Goal: Task Accomplishment & Management: Complete application form

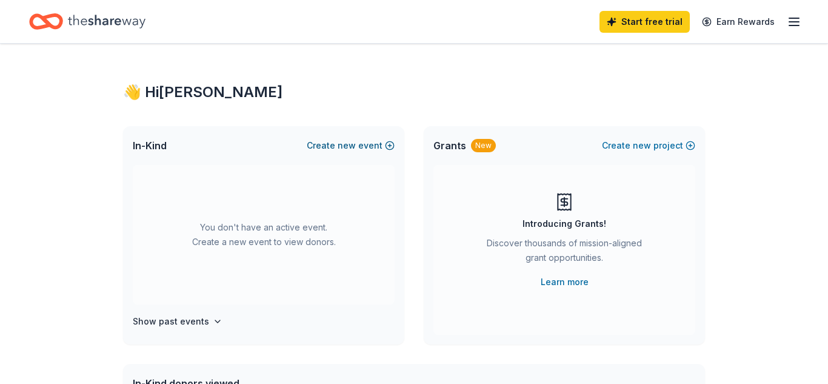
click at [362, 147] on button "Create new event" at bounding box center [351, 145] width 88 height 15
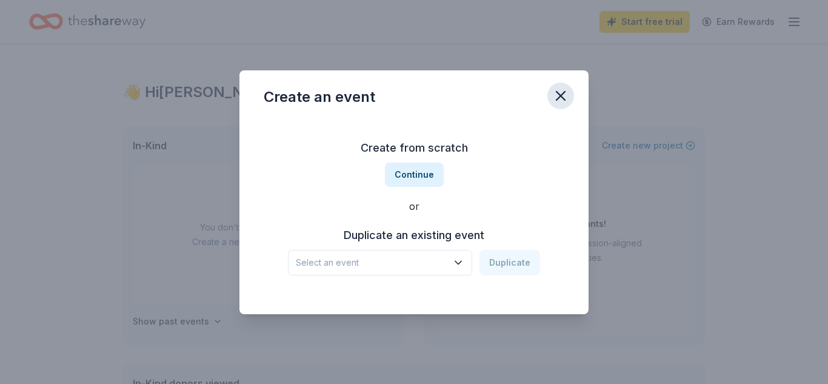
click at [558, 90] on icon "button" at bounding box center [560, 95] width 17 height 17
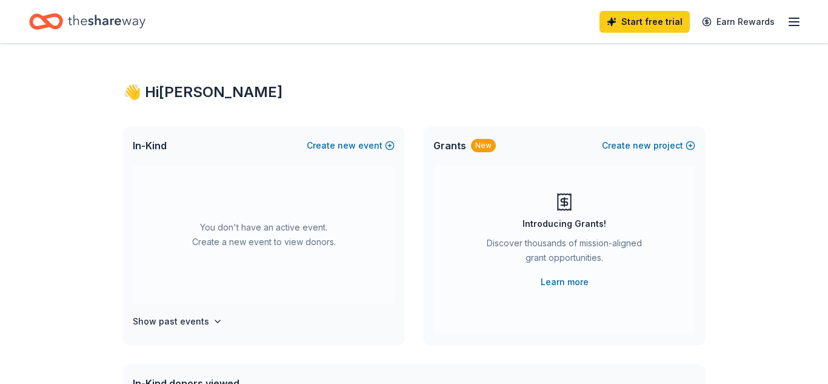
click at [797, 18] on line "button" at bounding box center [794, 18] width 10 height 0
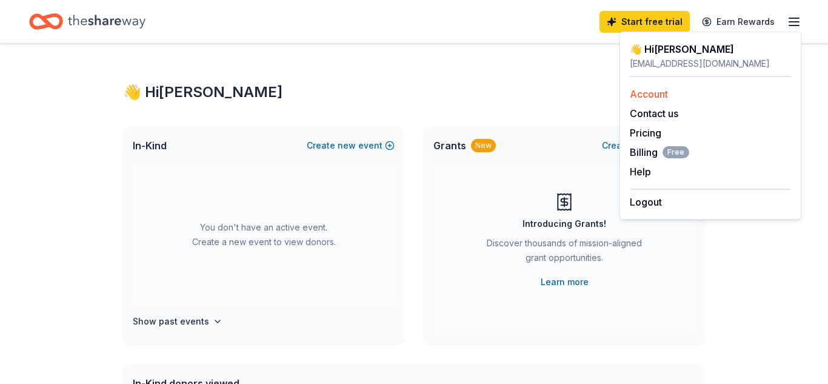
click at [655, 95] on link "Account" at bounding box center [649, 94] width 38 height 12
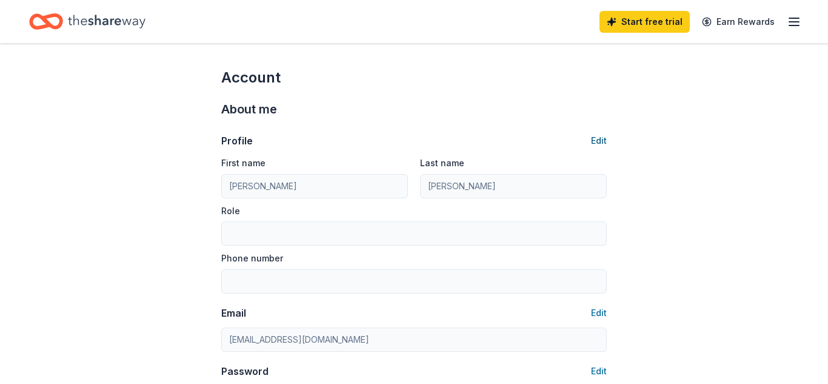
click at [600, 138] on button "Edit" at bounding box center [599, 140] width 16 height 15
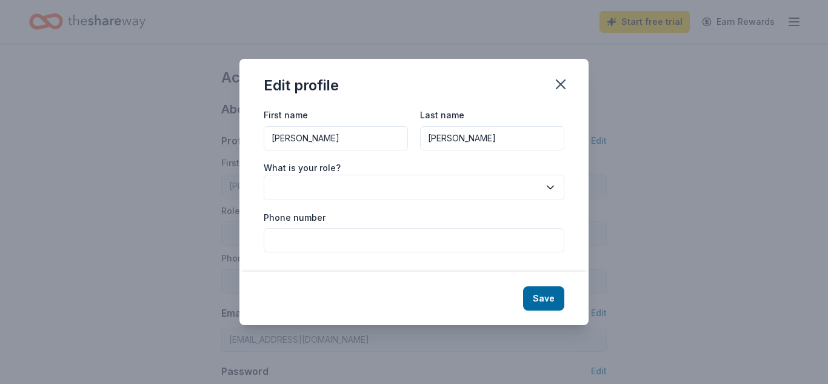
click at [344, 147] on input "Laura" at bounding box center [336, 138] width 144 height 24
type input "L"
type input "Denise"
type input "Keiderling"
click at [340, 193] on button "button" at bounding box center [414, 187] width 301 height 25
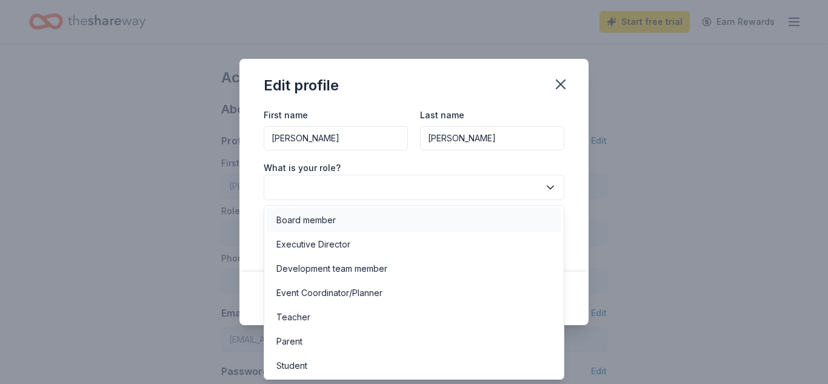
click at [332, 224] on div "Board member" at bounding box center [305, 220] width 59 height 15
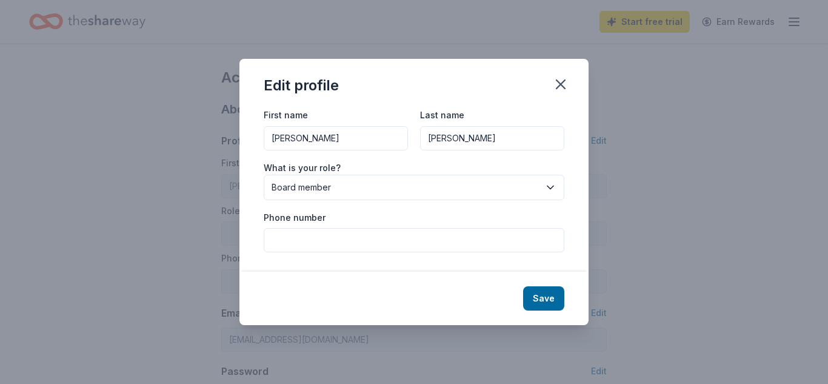
click at [553, 312] on div "Save" at bounding box center [413, 298] width 349 height 53
click at [548, 296] on button "Save" at bounding box center [543, 298] width 41 height 24
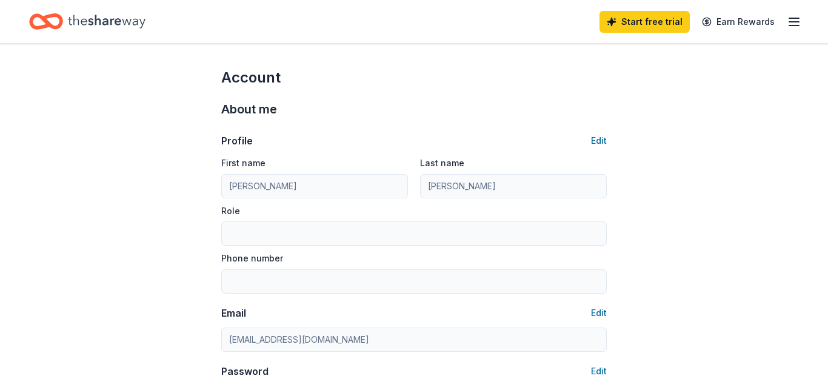
type input "Denise"
type input "Keiderling"
type input "Board member"
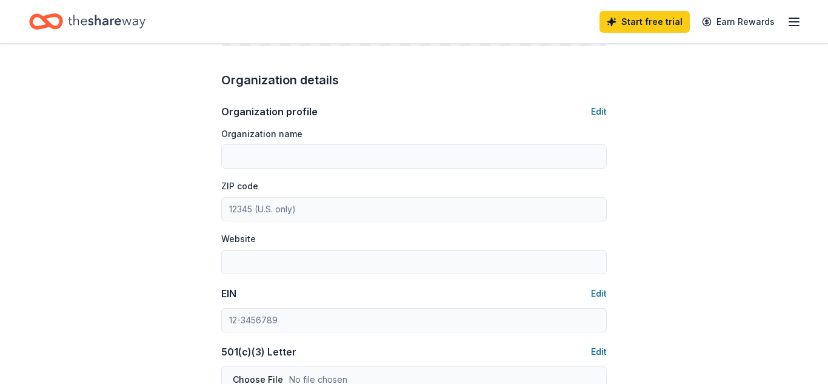
scroll to position [388, 0]
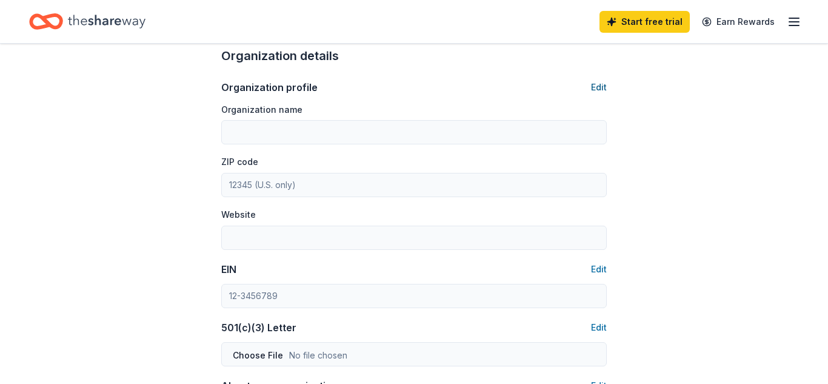
click at [602, 92] on button "Edit" at bounding box center [599, 87] width 16 height 15
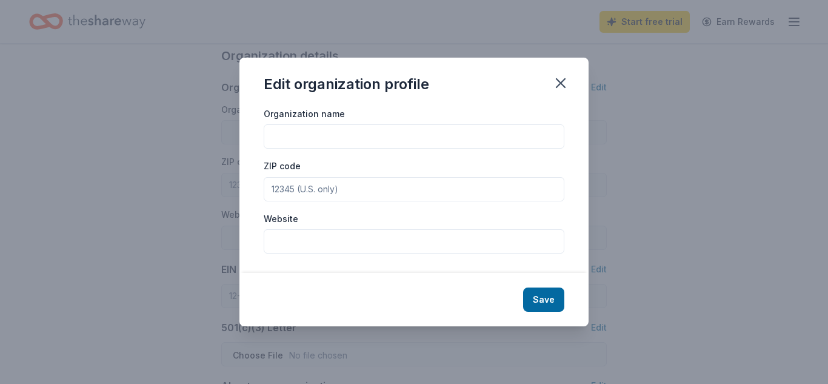
click at [427, 128] on input "Organization name" at bounding box center [414, 136] width 301 height 24
type input "Dallastown Elementary PTO"
click at [364, 184] on input "ZIP code" at bounding box center [414, 189] width 301 height 24
type input "17313"
click at [290, 238] on input "Website" at bounding box center [414, 241] width 301 height 24
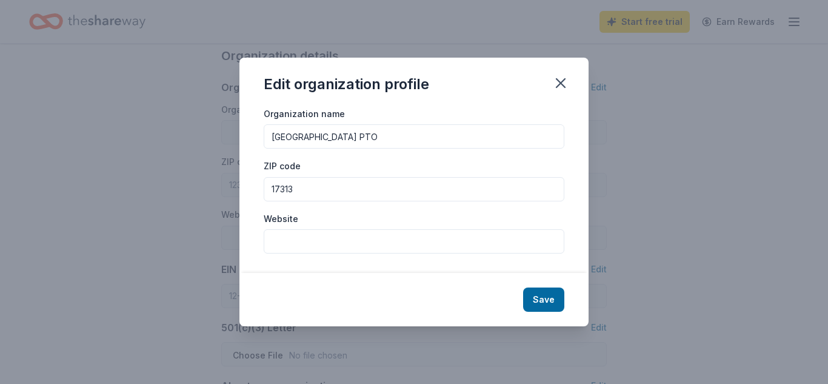
paste input "https://sites.google.com/view/dtepto/home"
type input "https://sites.google.com/view/dtepto/home"
click at [540, 300] on button "Save" at bounding box center [543, 299] width 41 height 24
type input "Dallastown Elementary PTO"
type input "17313"
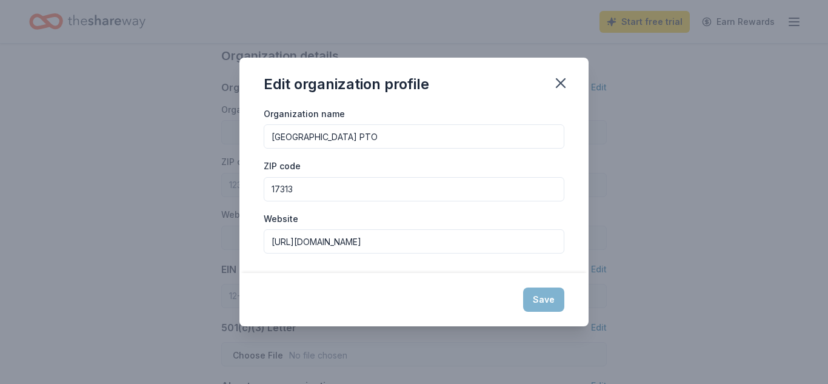
type input "https://sites.google.com/view/dtepto/home"
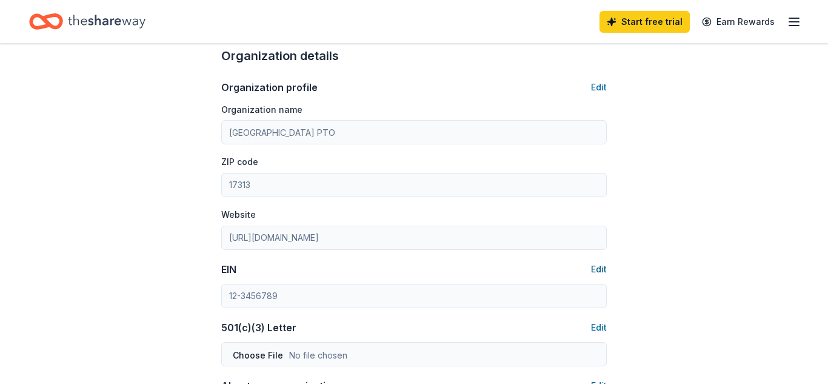
click at [597, 273] on button "Edit" at bounding box center [599, 269] width 16 height 15
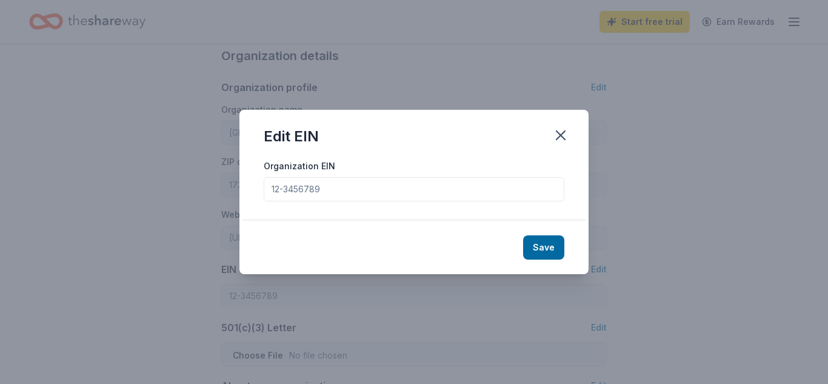
click at [351, 183] on input "Organization EIN" at bounding box center [414, 189] width 301 height 24
paste input "23-2088178"
type input "23-2088178"
click at [547, 254] on button "Save" at bounding box center [543, 247] width 41 height 24
type input "23-2088178"
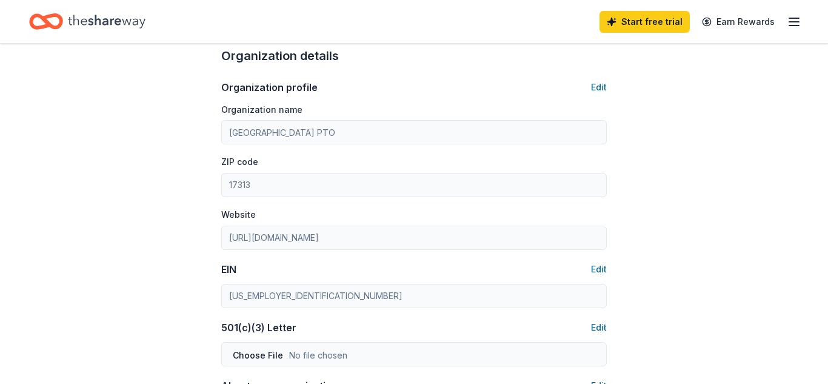
click at [681, 255] on div "Account About me Profile Edit First name Denise Last name Keiderling Role Board…" at bounding box center [414, 197] width 828 height 1082
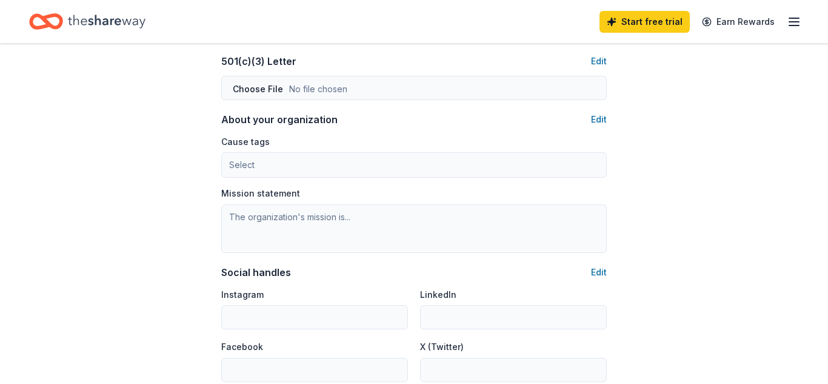
scroll to position [655, 0]
click at [603, 58] on button "Edit" at bounding box center [599, 60] width 16 height 15
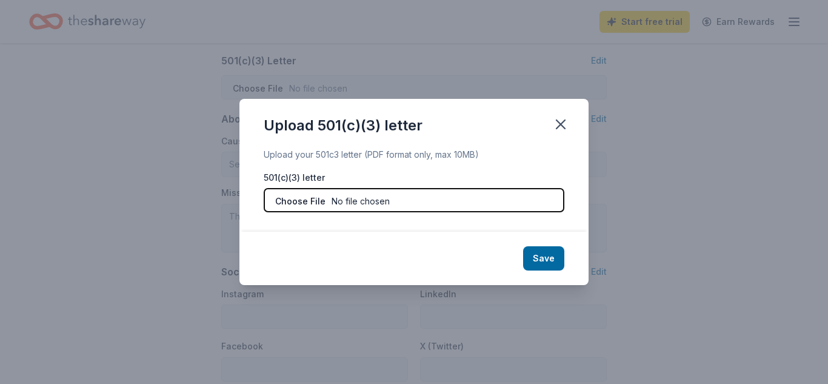
click at [367, 205] on input "file" at bounding box center [414, 200] width 301 height 24
click at [402, 209] on input "file" at bounding box center [414, 200] width 301 height 24
type input "C:\fakepath\Dallastown Elementary PTO - IRS Determination Letter 501c3 Status(1…"
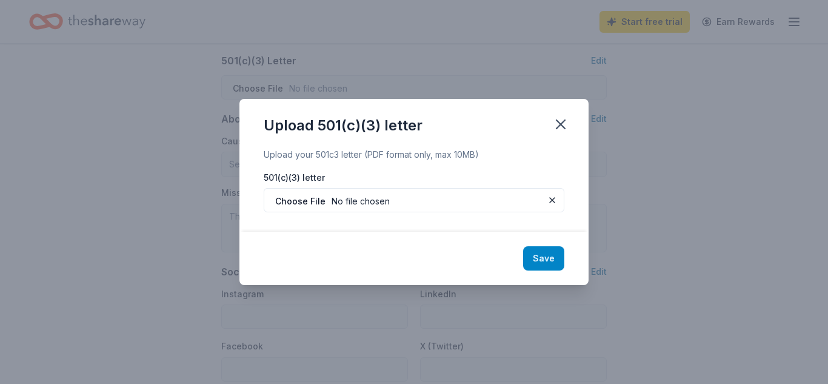
click at [541, 264] on button "Save" at bounding box center [543, 258] width 41 height 24
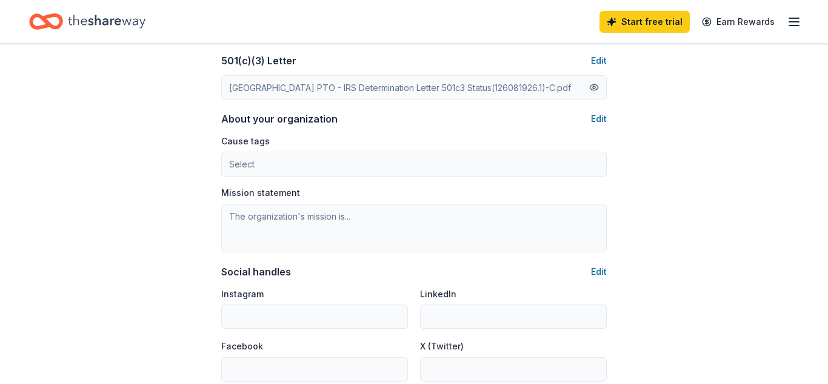
click at [594, 92] on button at bounding box center [594, 87] width 10 height 13
click at [602, 116] on button "Edit" at bounding box center [599, 119] width 16 height 15
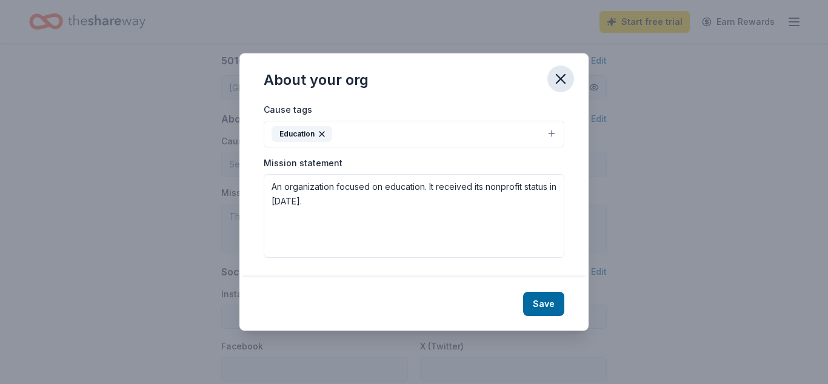
click at [558, 73] on icon "button" at bounding box center [560, 78] width 17 height 17
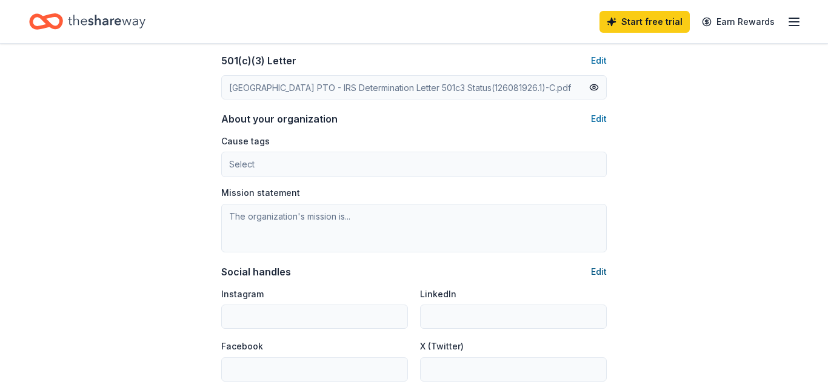
click at [601, 267] on button "Edit" at bounding box center [599, 271] width 16 height 15
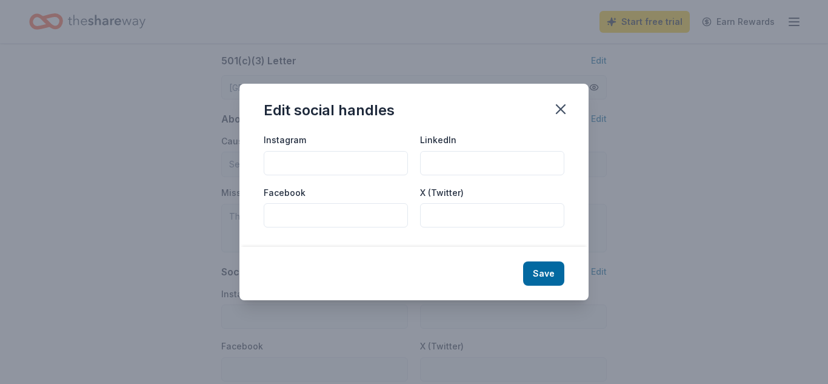
click at [279, 216] on input "Facebook" at bounding box center [336, 215] width 144 height 24
type input "facebook.com/dtepto"
click at [545, 274] on button "Save" at bounding box center [543, 273] width 41 height 24
type input "facebook.com/dtepto"
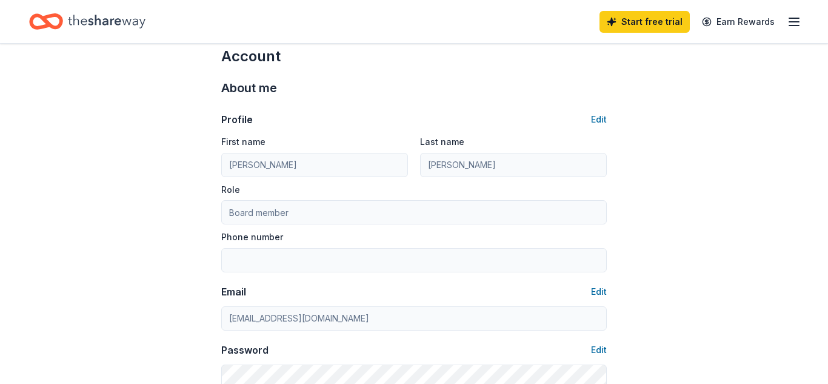
scroll to position [0, 0]
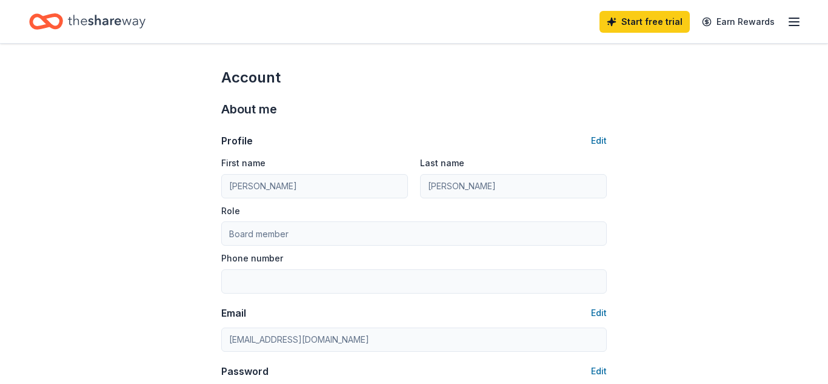
click at [796, 24] on icon "button" at bounding box center [794, 22] width 15 height 15
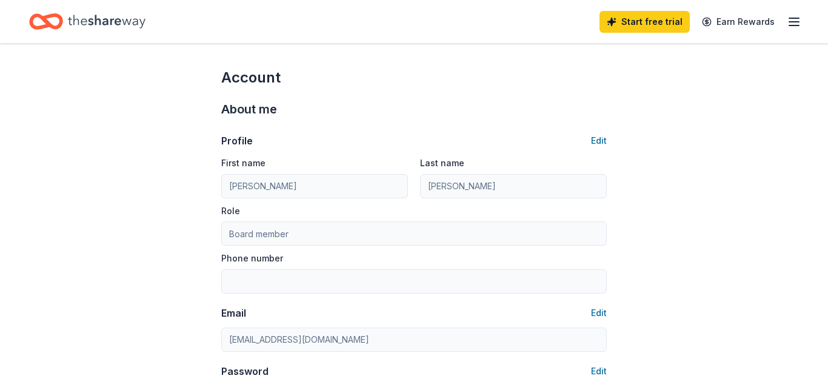
click at [117, 20] on icon "Home" at bounding box center [107, 21] width 78 height 25
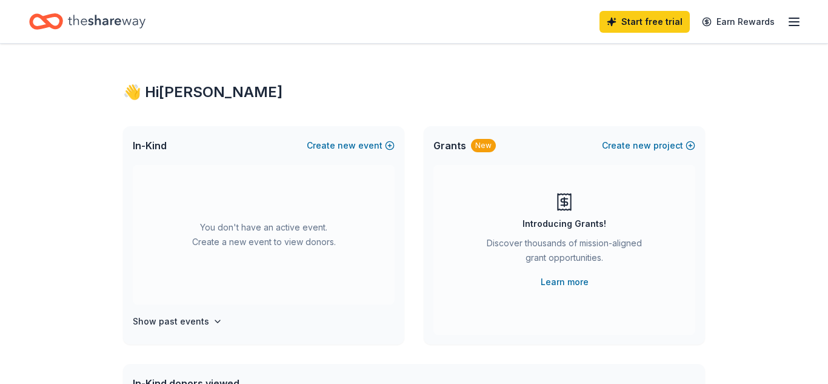
click at [796, 20] on icon "button" at bounding box center [794, 22] width 15 height 15
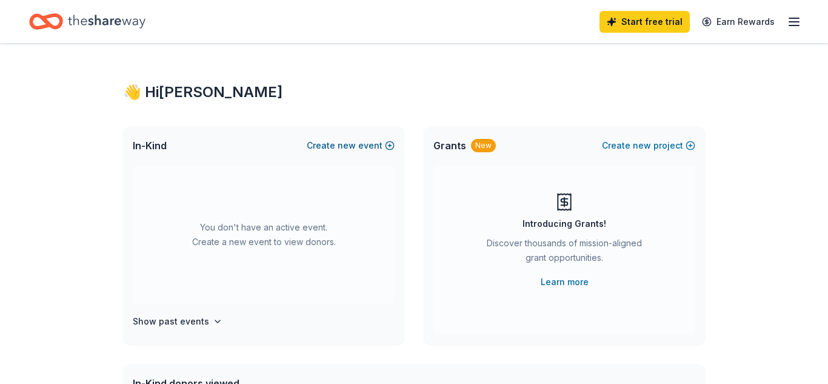
click at [334, 150] on button "Create new event" at bounding box center [351, 145] width 88 height 15
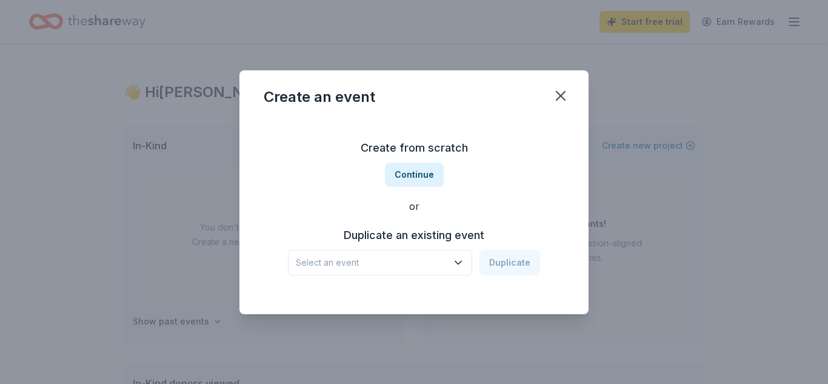
click at [455, 260] on icon "button" at bounding box center [458, 262] width 12 height 12
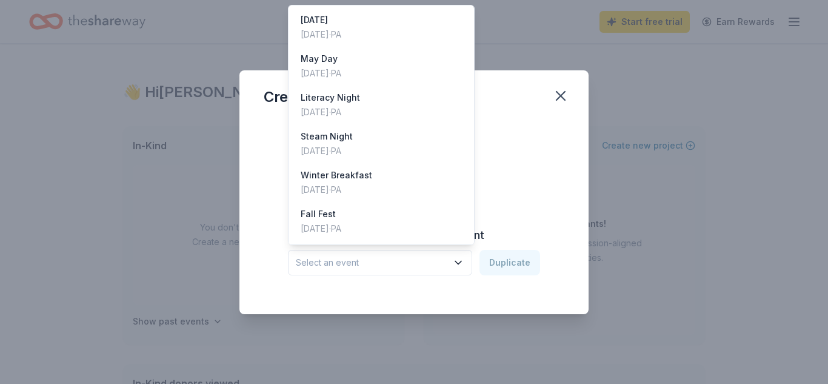
click at [455, 260] on icon "button" at bounding box center [458, 262] width 12 height 12
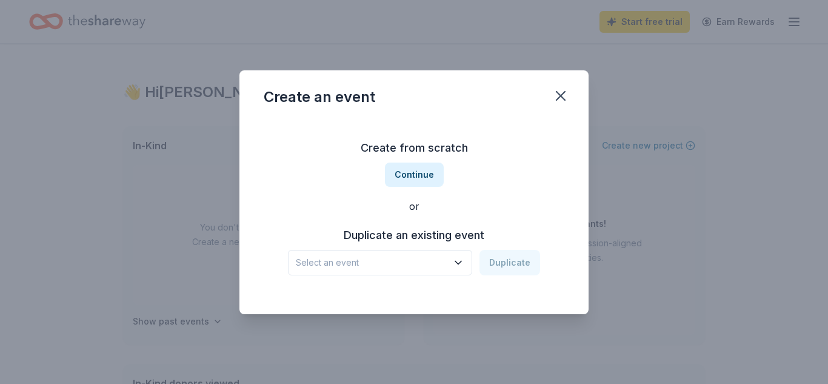
click at [457, 261] on icon "button" at bounding box center [458, 262] width 6 height 3
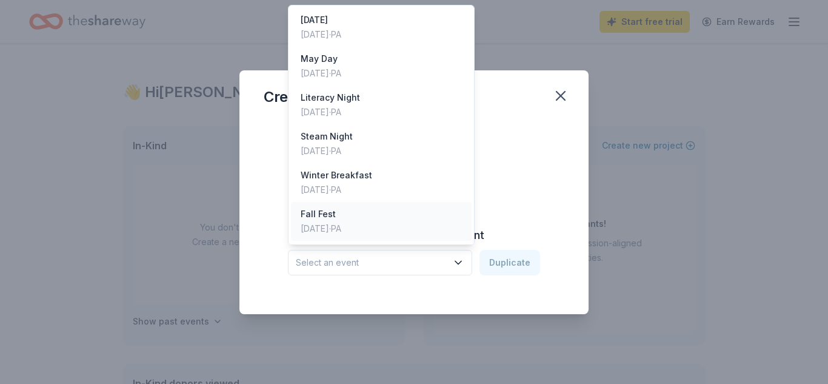
click at [413, 227] on div "Fall Fest Oct 18, 2024 · PA" at bounding box center [381, 221] width 181 height 39
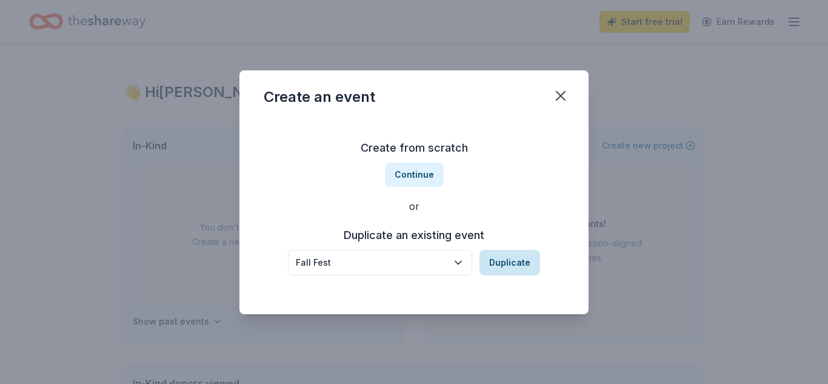
click at [514, 265] on button "Duplicate" at bounding box center [509, 262] width 61 height 25
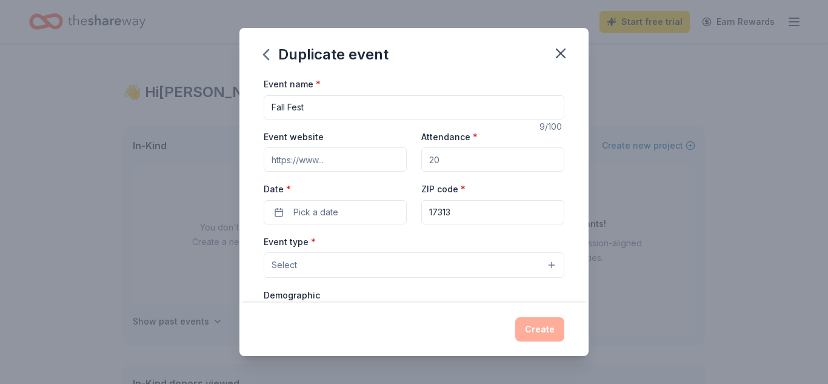
click at [360, 164] on input "Event website" at bounding box center [335, 159] width 143 height 24
drag, startPoint x: 454, startPoint y: 155, endPoint x: 407, endPoint y: 158, distance: 46.7
click at [407, 158] on div "Event website Attendance * Date * Pick a date ZIP code * 17313" at bounding box center [414, 176] width 301 height 95
type input "150"
click at [372, 207] on button "Pick a date" at bounding box center [335, 212] width 143 height 24
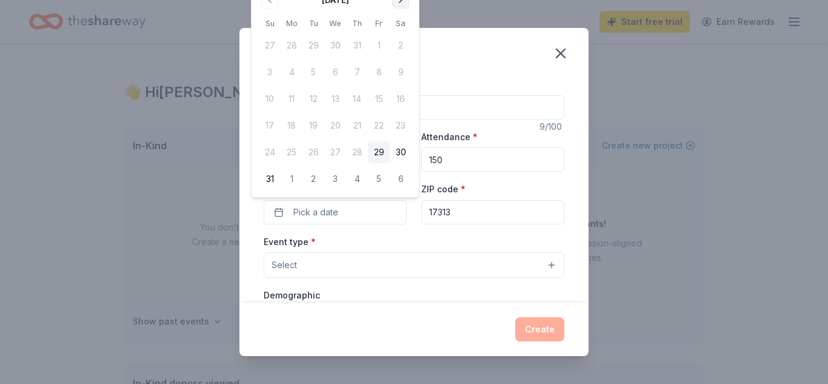
click at [397, 5] on button "Go to next month" at bounding box center [400, 0] width 17 height 17
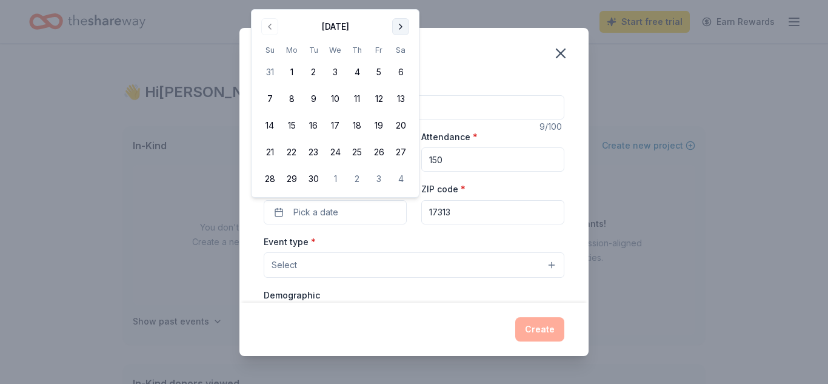
click at [397, 5] on div "Duplicate event Event name * Fall Fest 9 /100 Event website Attendance * 150 Da…" at bounding box center [414, 192] width 828 height 384
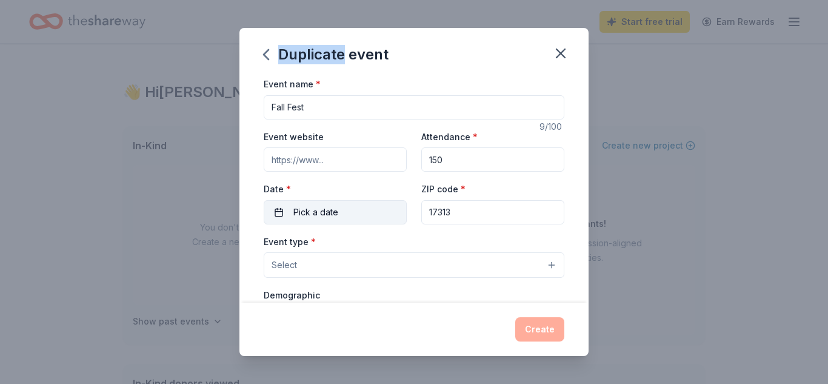
click at [353, 208] on button "Pick a date" at bounding box center [335, 212] width 143 height 24
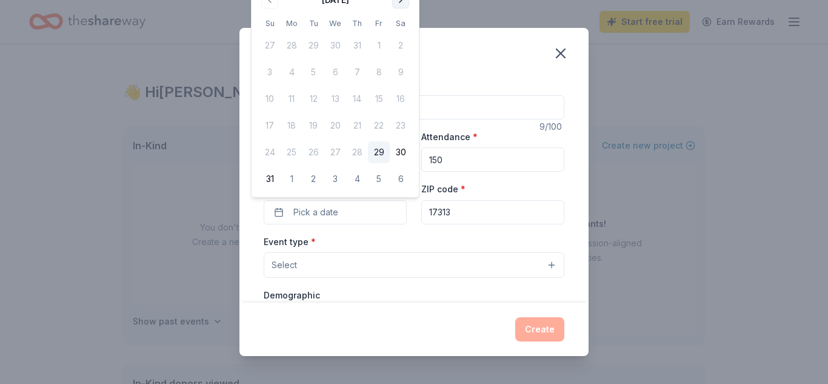
click at [402, 5] on button "Go to next month" at bounding box center [400, 0] width 17 height 17
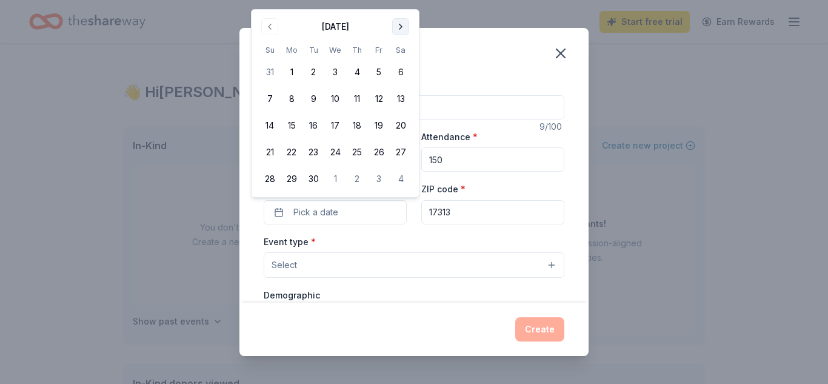
click at [401, 27] on button "Go to next month" at bounding box center [400, 26] width 17 height 17
click at [373, 155] on button "24" at bounding box center [379, 152] width 22 height 22
click at [381, 270] on button "Select" at bounding box center [414, 264] width 301 height 25
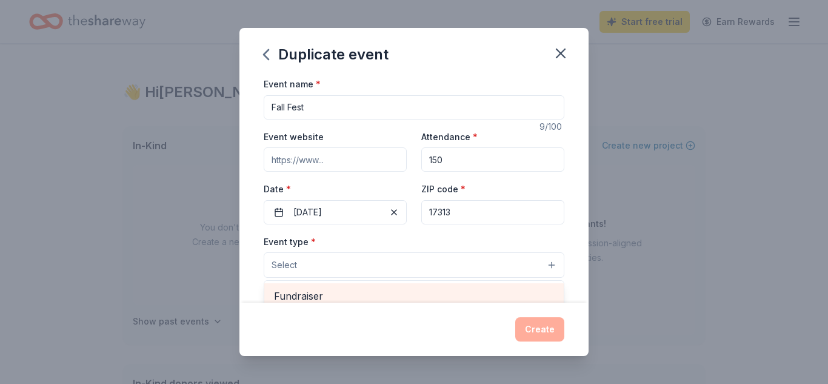
click at [376, 297] on span "Fundraiser" at bounding box center [414, 296] width 280 height 16
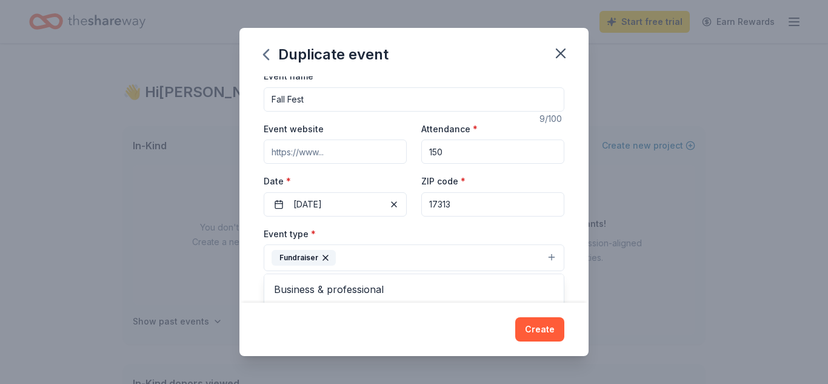
click at [570, 249] on div "Event name * Fall Fest 9 /100 Event website Attendance * 150 Date * 10/24/2025 …" at bounding box center [413, 189] width 349 height 226
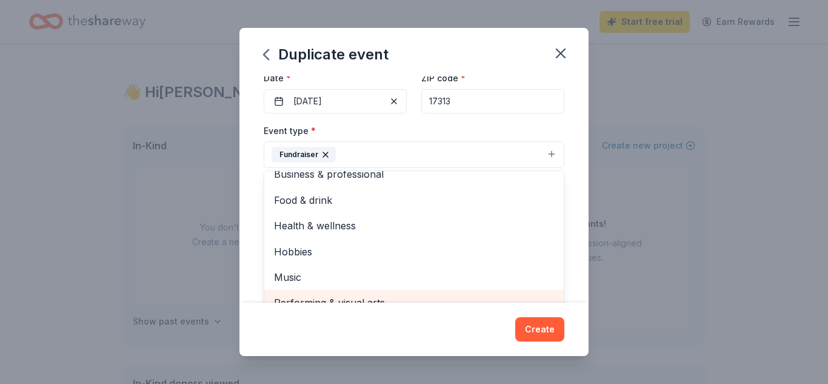
scroll to position [124, 0]
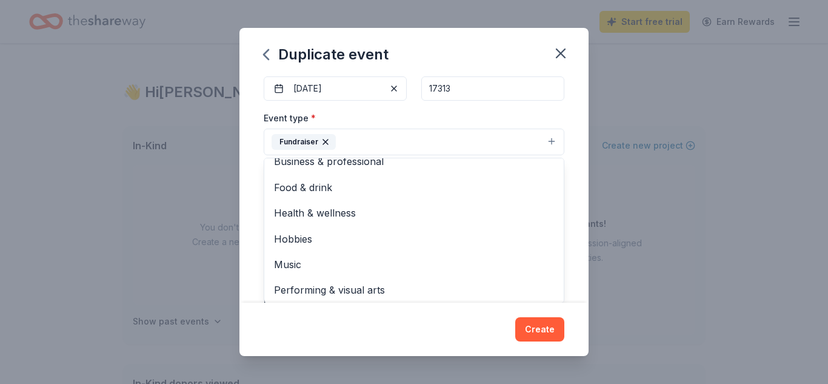
click at [565, 169] on div "Event name * Fall Fest 9 /100 Event website Attendance * 150 Date * 10/24/2025 …" at bounding box center [413, 189] width 349 height 226
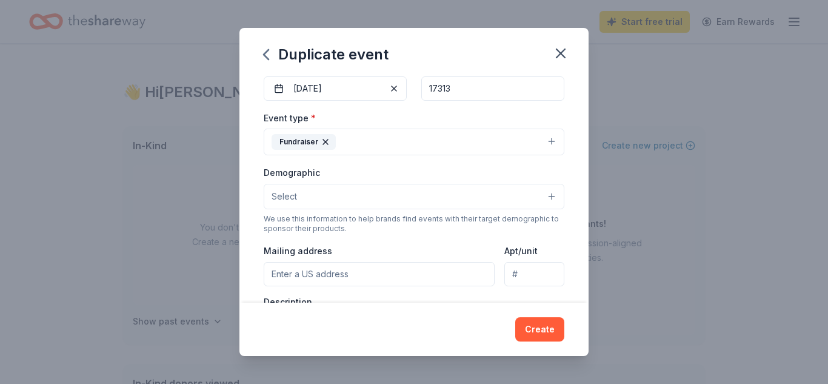
click at [539, 137] on button "Fundraiser" at bounding box center [414, 142] width 301 height 27
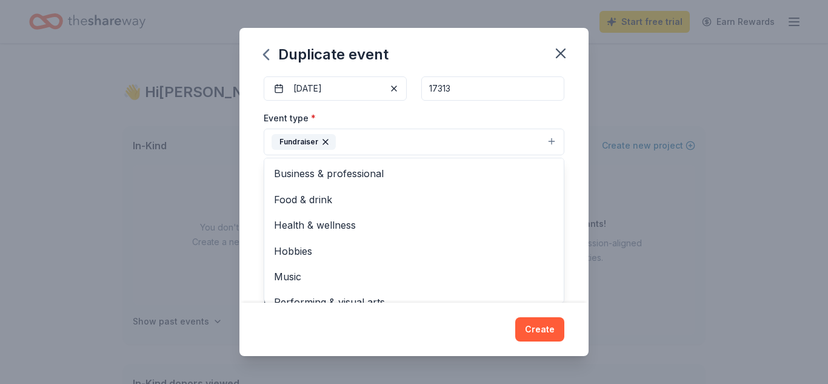
click at [575, 152] on div "Event name * Fall Fest 9 /100 Event website Attendance * 150 Date * 10/24/2025 …" at bounding box center [413, 189] width 349 height 226
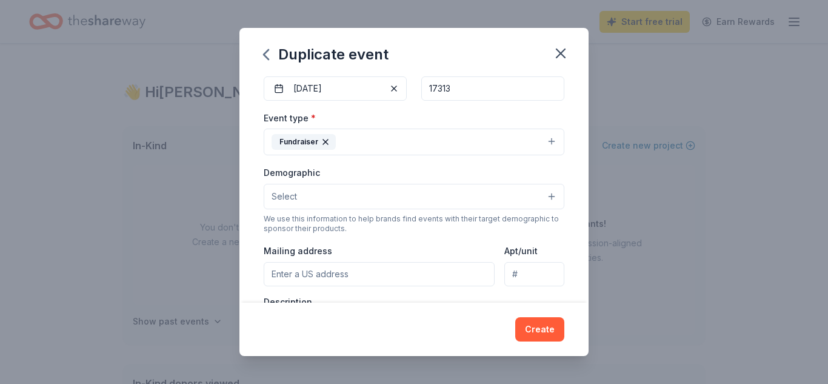
click at [466, 200] on button "Select" at bounding box center [414, 196] width 301 height 25
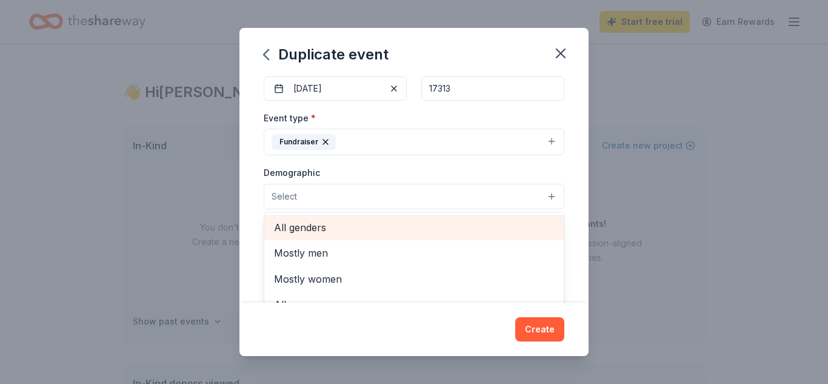
click at [399, 232] on span "All genders" at bounding box center [414, 227] width 280 height 16
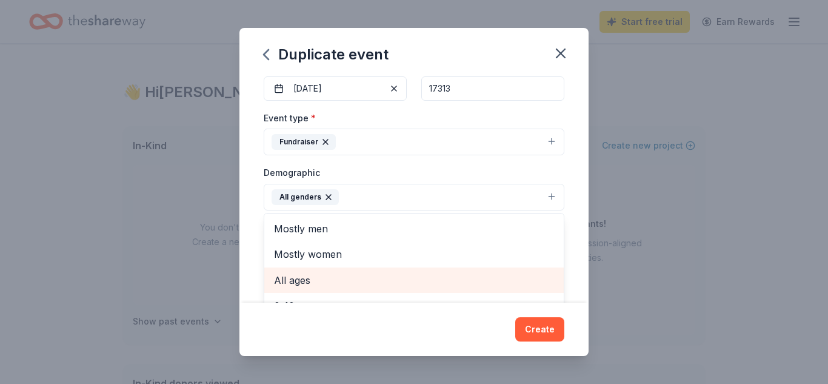
click at [408, 281] on span "All ages" at bounding box center [414, 280] width 280 height 16
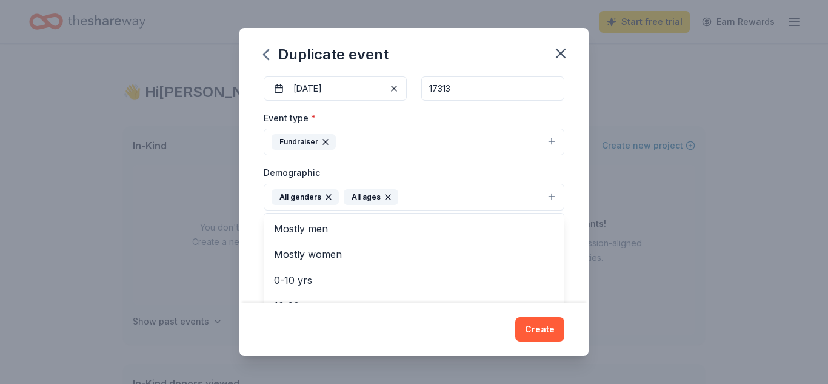
click at [570, 261] on div "Event name * Fall Fest 9 /100 Event website Attendance * 150 Date * 10/24/2025 …" at bounding box center [413, 189] width 349 height 226
click at [584, 189] on div "Event name * Fall Fest 9 /100 Event website Attendance * 150 Date * 10/24/2025 …" at bounding box center [413, 189] width 349 height 226
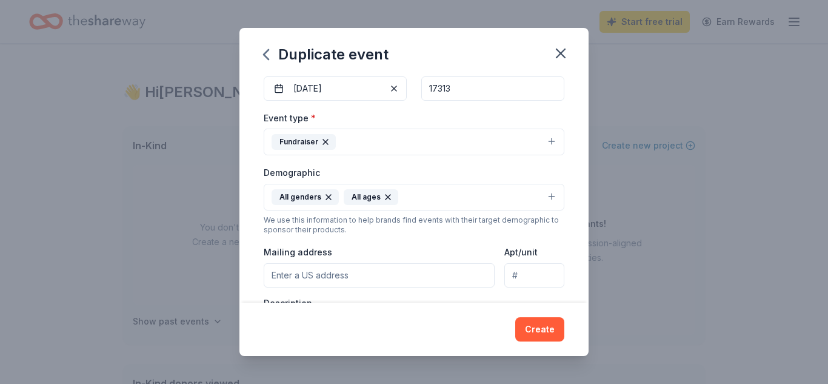
click at [439, 269] on input "Mailing address" at bounding box center [379, 275] width 231 height 24
type input "105 South Charles Street, Dallastown, PA, 17313"
click at [567, 252] on div "Event name * Fall Fest 9 /100 Event website Attendance * 150 Date * 10/24/2025 …" at bounding box center [413, 189] width 349 height 226
click at [545, 266] on input "Apt/unit" at bounding box center [534, 275] width 60 height 24
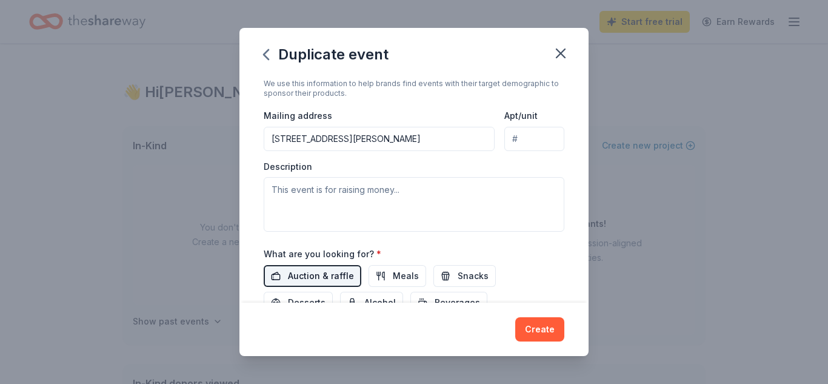
click at [337, 277] on span "Auction & raffle" at bounding box center [321, 276] width 66 height 15
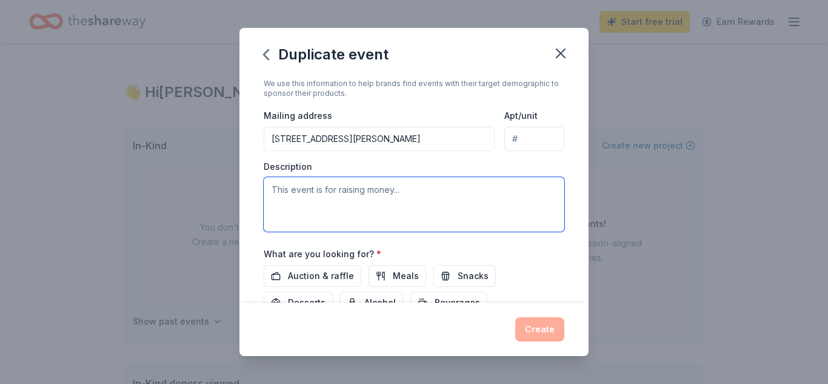
click at [446, 219] on textarea at bounding box center [414, 204] width 301 height 55
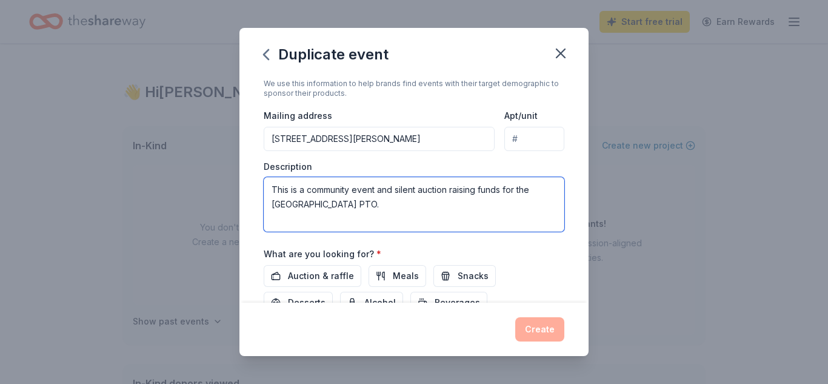
type textarea "This is a community event and silent auction raising funds for the Dallastown E…"
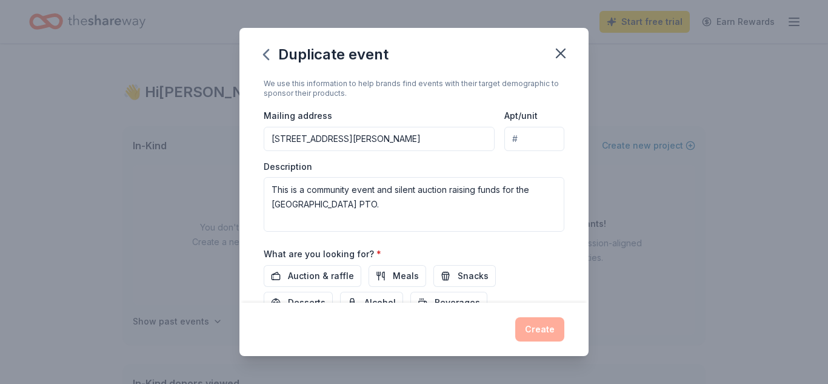
click at [487, 250] on div "What are you looking for? * Auction & raffle Meals Snacks Desserts Alcohol Beve…" at bounding box center [414, 279] width 301 height 67
click at [308, 275] on span "Auction & raffle" at bounding box center [321, 276] width 66 height 15
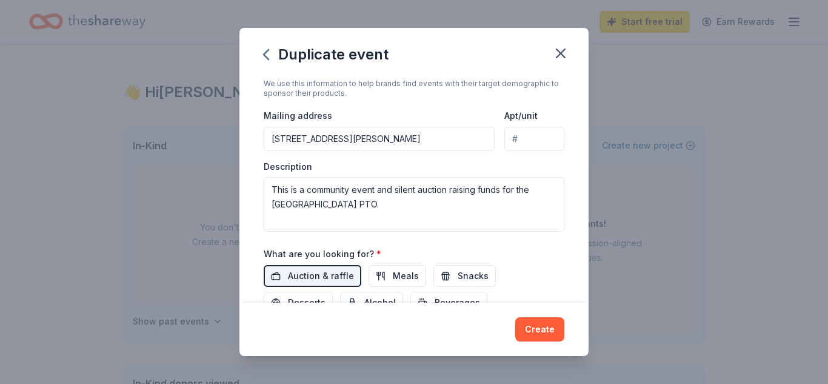
click at [570, 293] on div "Event name * Fall Fest 9 /100 Event website Attendance * 150 Date * 10/24/2025 …" at bounding box center [413, 189] width 349 height 226
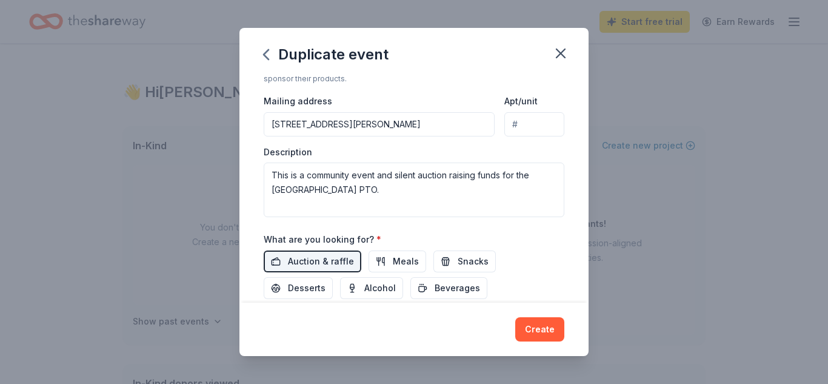
scroll to position [406, 0]
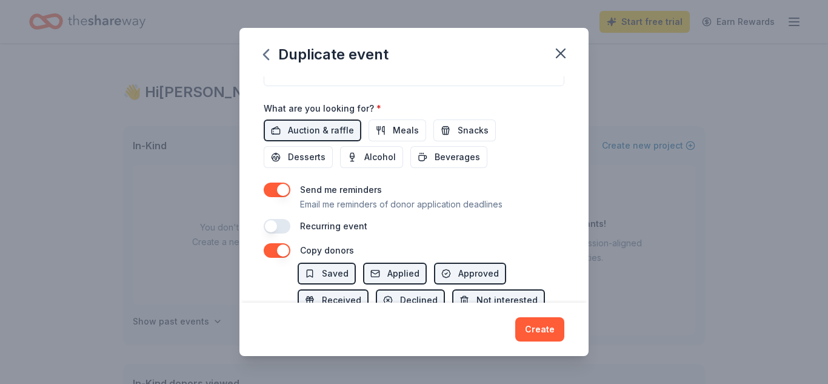
type button "on"
click at [282, 187] on button "button" at bounding box center [277, 189] width 27 height 15
click at [282, 250] on button "button" at bounding box center [277, 250] width 27 height 15
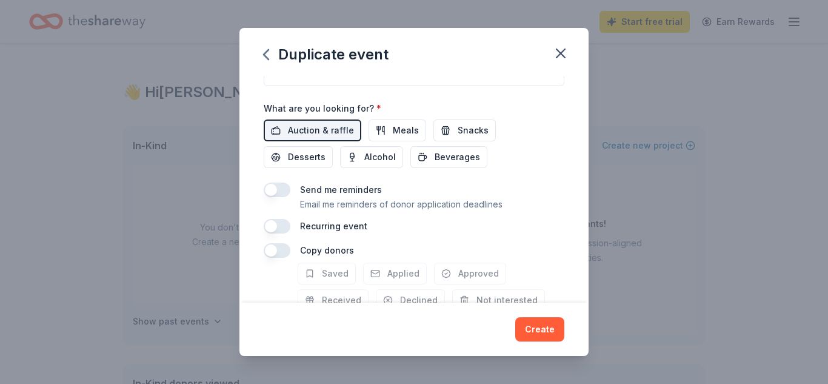
click at [553, 232] on div "Recurring event" at bounding box center [414, 226] width 301 height 15
type button "on"
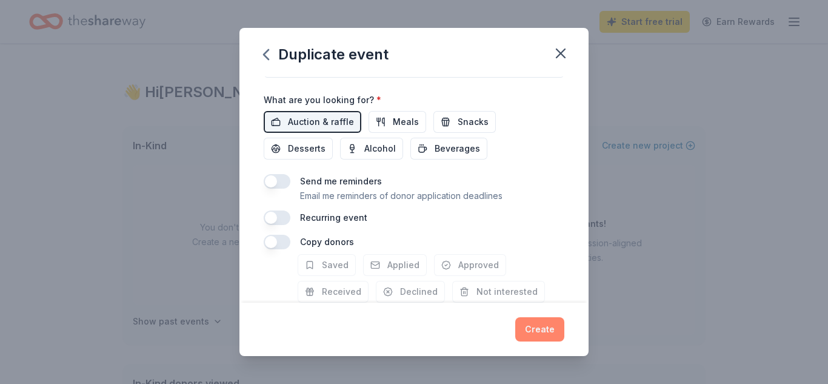
click at [550, 325] on button "Create" at bounding box center [539, 329] width 49 height 24
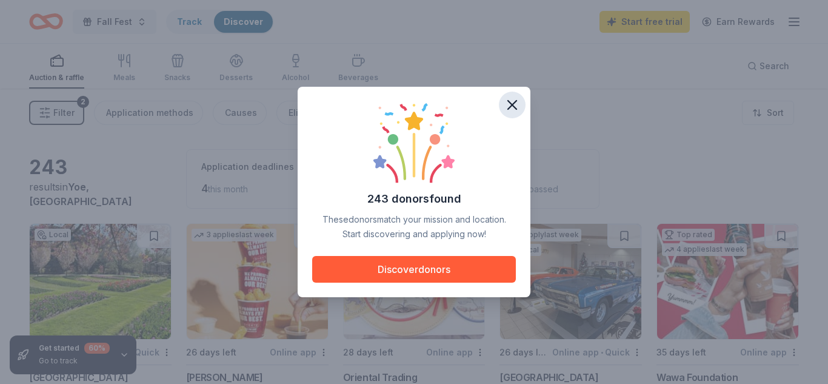
click at [515, 101] on icon "button" at bounding box center [512, 105] width 8 height 8
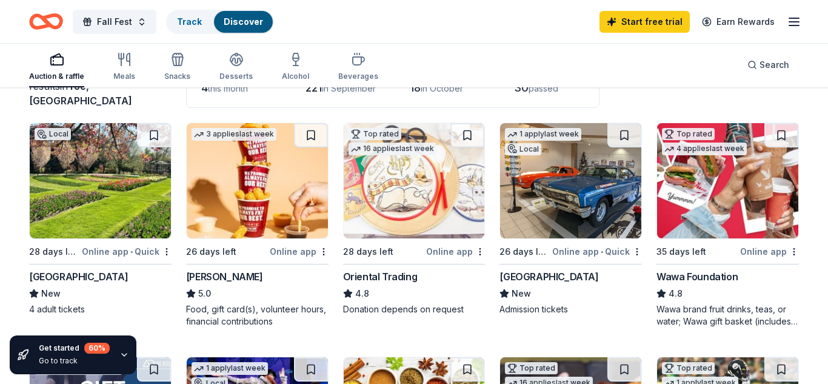
scroll to position [121, 0]
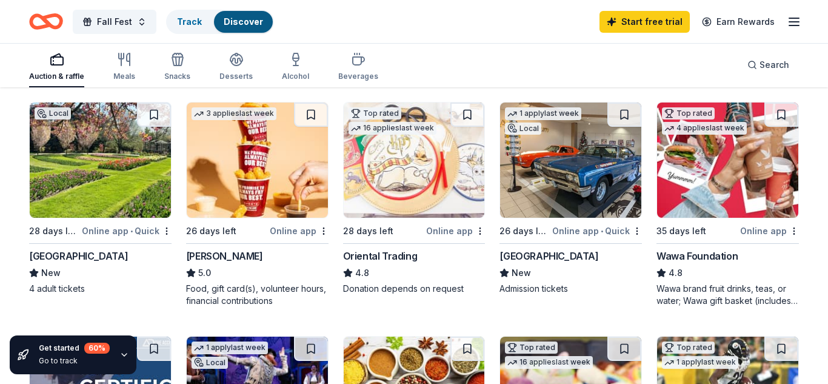
click at [92, 222] on div "Local 28 days left Online app • Quick Hershey Gardens New 4 adult tickets" at bounding box center [100, 198] width 142 height 193
click at [295, 196] on img at bounding box center [257, 159] width 141 height 115
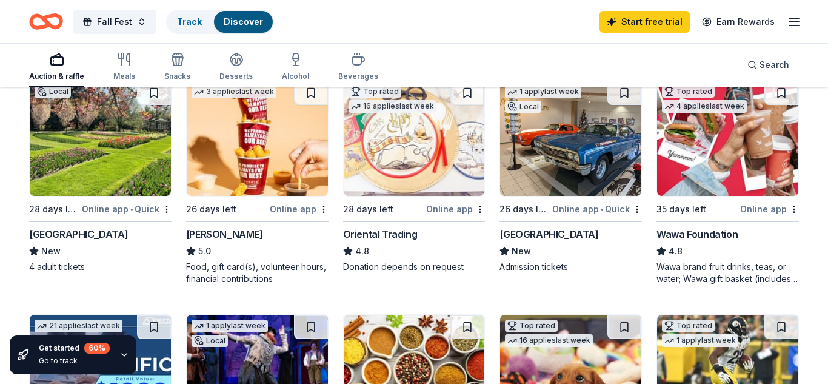
scroll to position [159, 0]
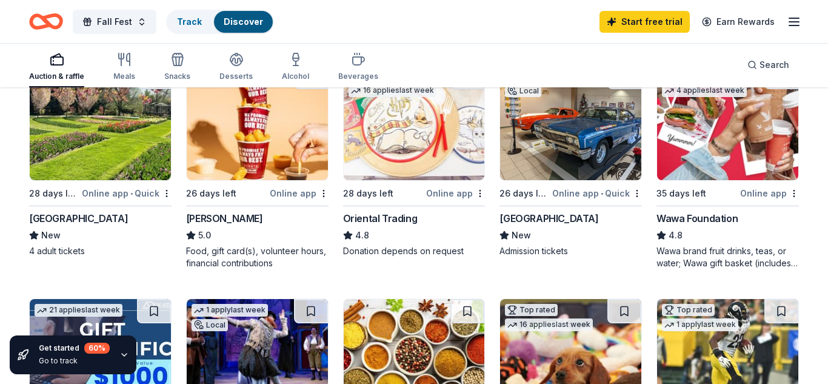
click at [579, 122] on img at bounding box center [570, 122] width 141 height 115
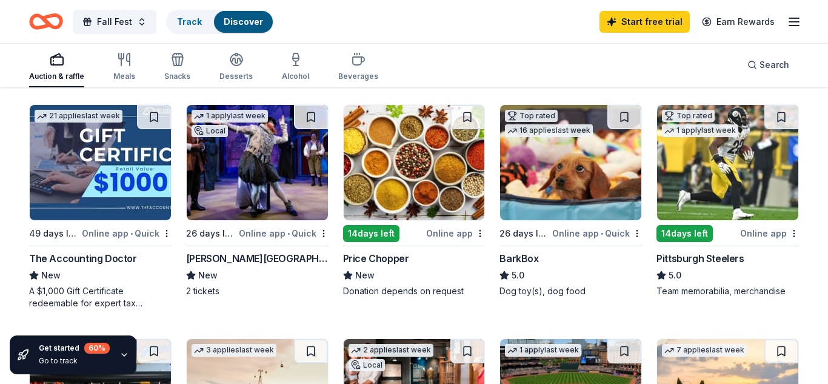
scroll to position [329, 0]
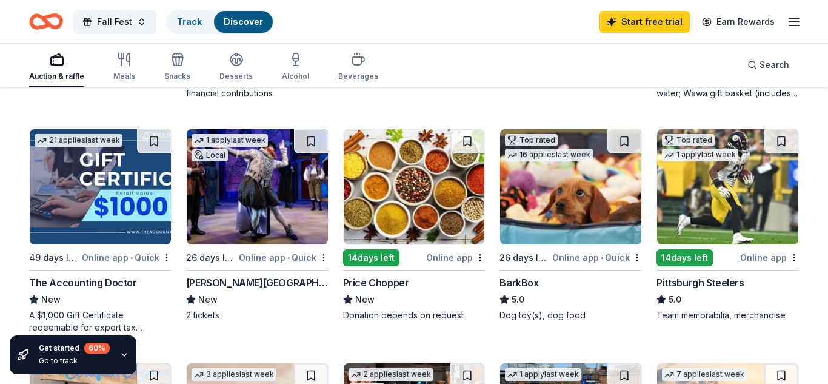
click at [273, 191] on img at bounding box center [257, 186] width 141 height 115
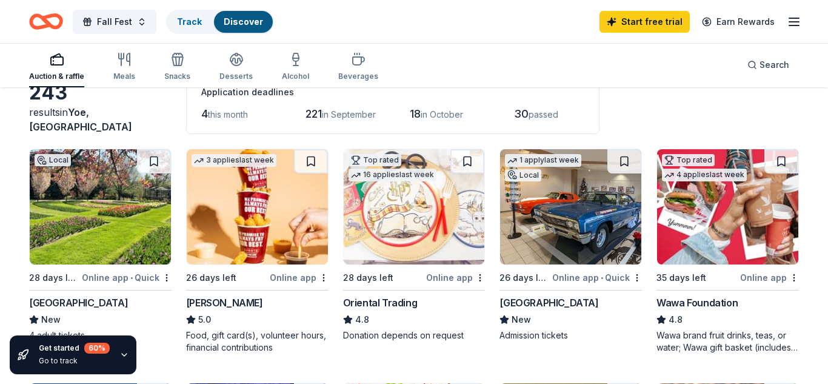
scroll to position [70, 0]
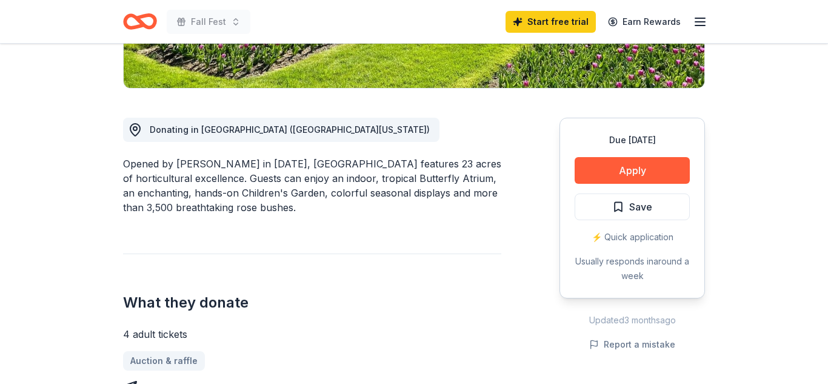
scroll to position [291, 0]
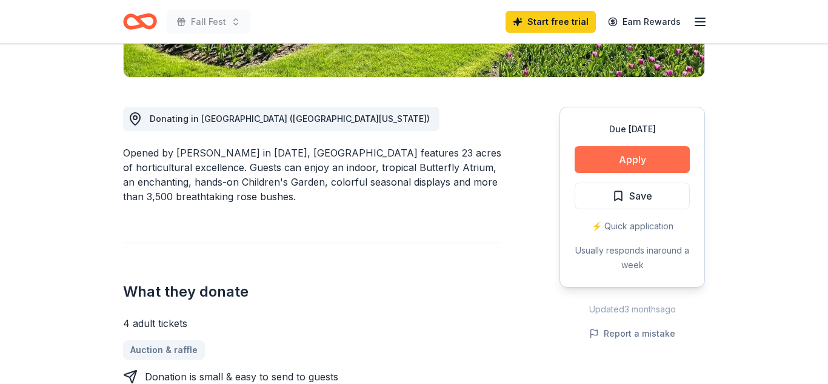
click at [628, 153] on button "Apply" at bounding box center [632, 159] width 115 height 27
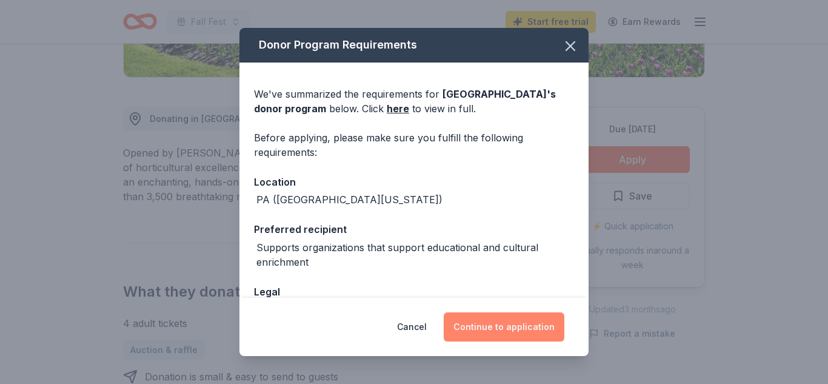
click at [512, 324] on button "Continue to application" at bounding box center [504, 326] width 121 height 29
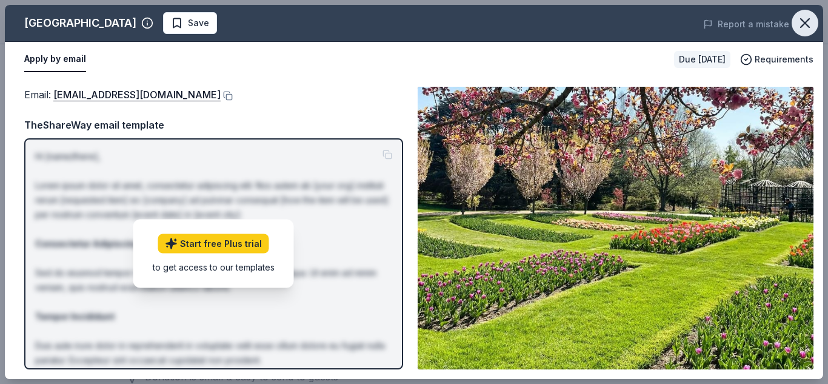
click at [807, 15] on icon "button" at bounding box center [804, 23] width 17 height 17
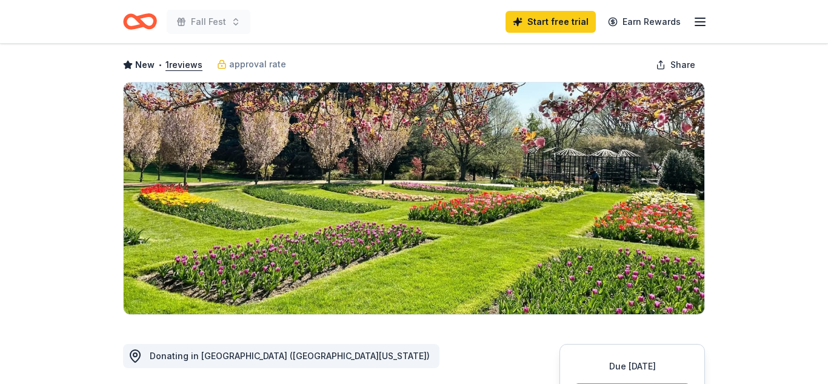
scroll to position [48, 0]
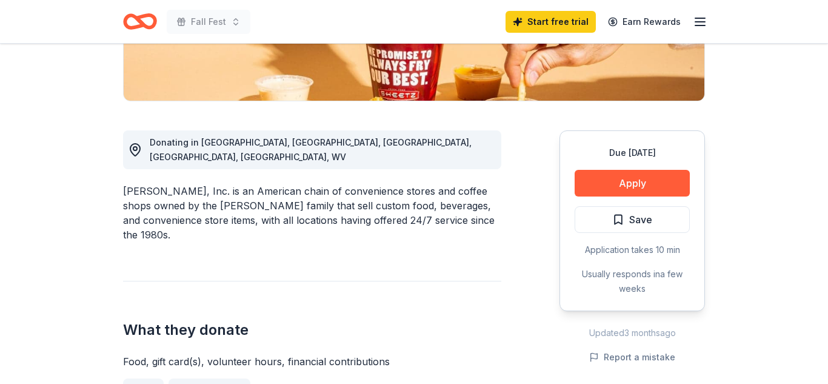
scroll to position [267, 0]
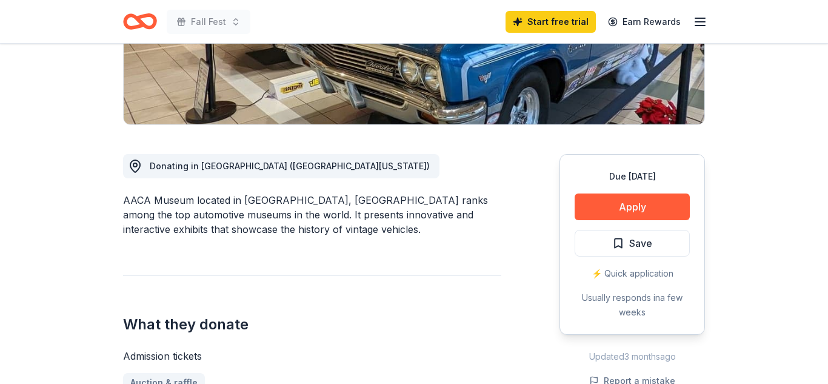
scroll to position [267, 0]
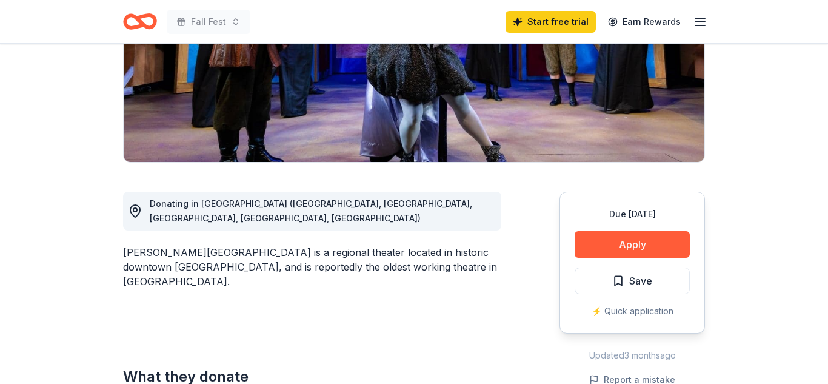
scroll to position [218, 0]
